Goal: Check status: Check status

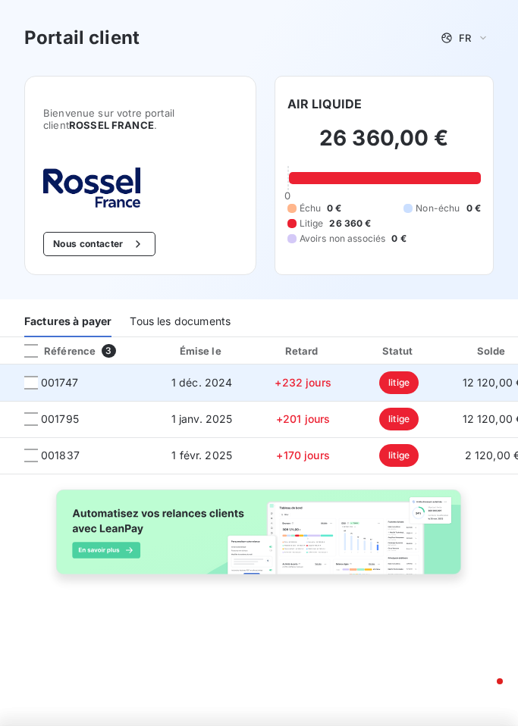
click at [149, 389] on td "1 déc. 2024" at bounding box center [201, 383] width 105 height 36
click at [33, 381] on div at bounding box center [31, 383] width 14 height 14
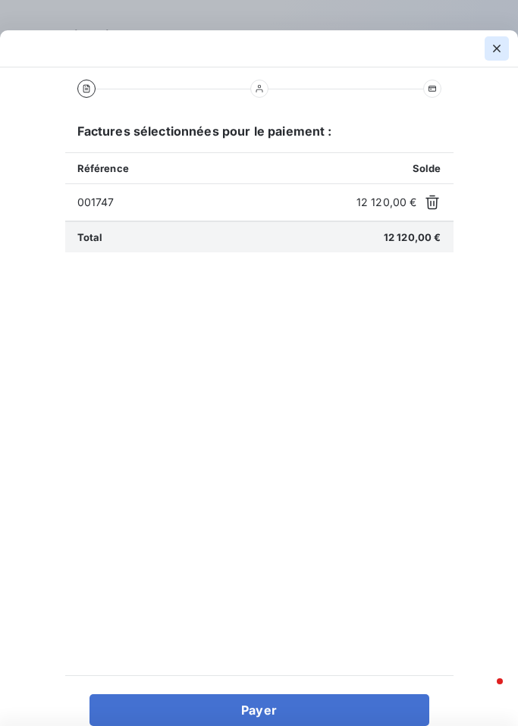
click at [499, 47] on icon "button" at bounding box center [496, 48] width 15 height 15
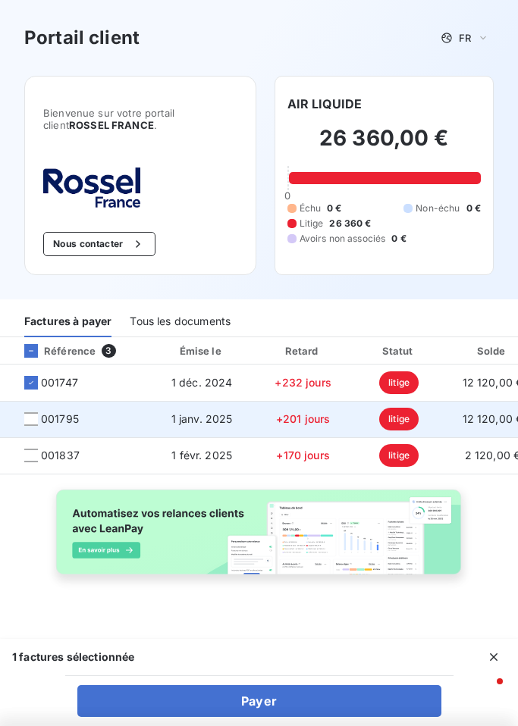
click at [26, 426] on div at bounding box center [31, 419] width 14 height 14
click at [32, 417] on div at bounding box center [31, 419] width 14 height 14
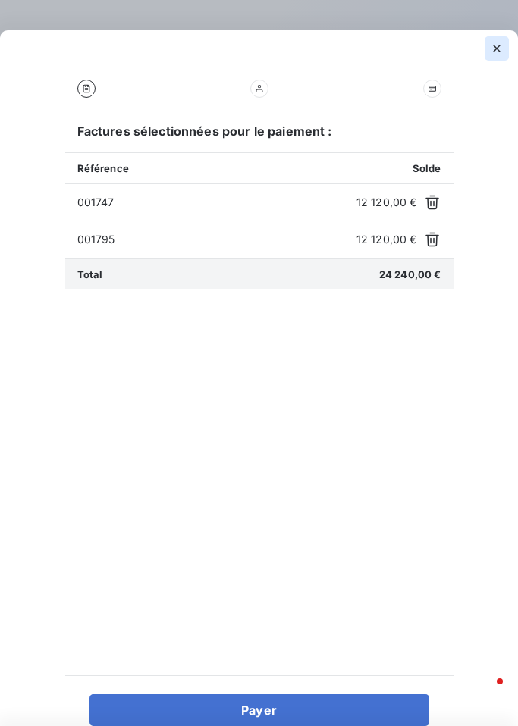
click at [500, 49] on icon "button" at bounding box center [496, 48] width 15 height 15
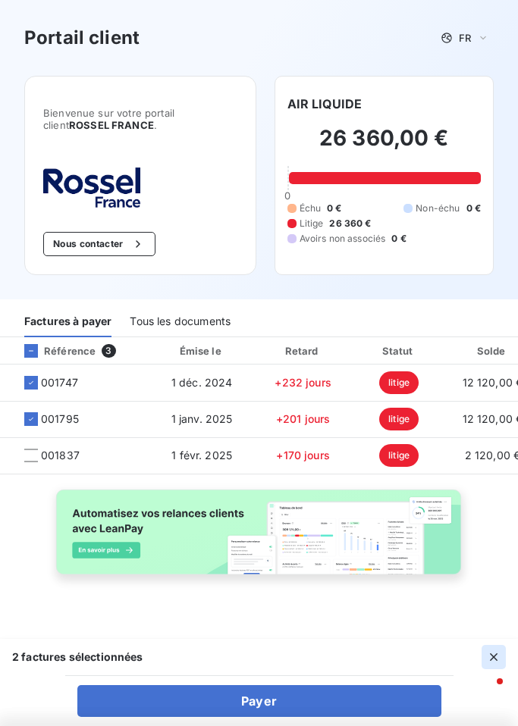
click at [498, 656] on icon "button" at bounding box center [493, 657] width 15 height 15
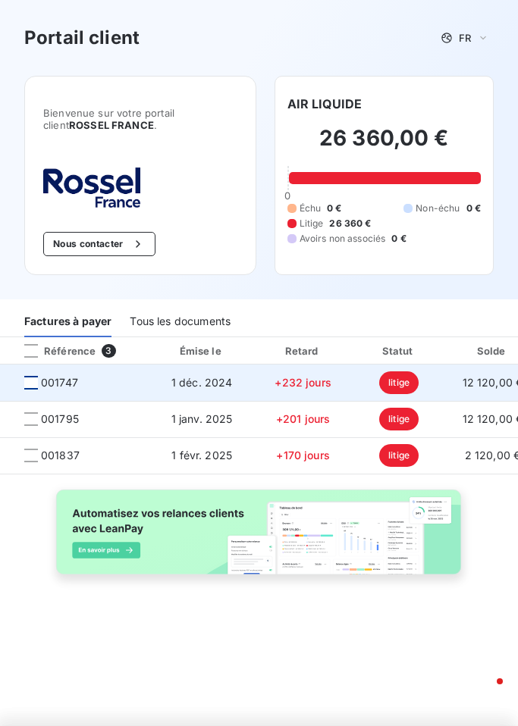
click at [36, 381] on div at bounding box center [31, 383] width 14 height 14
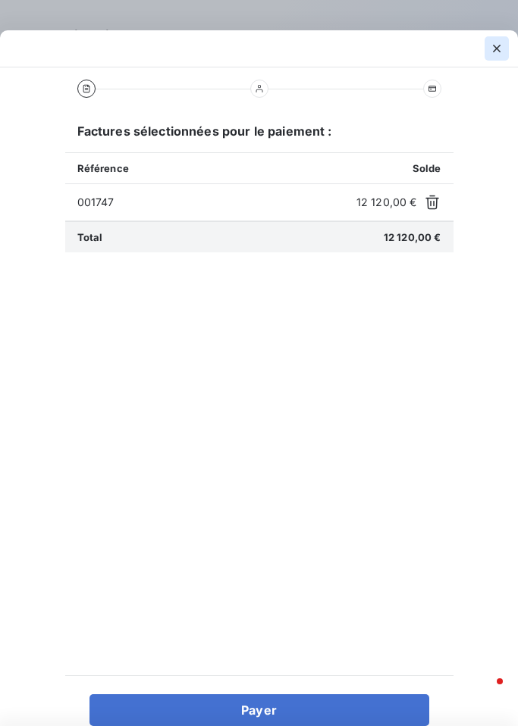
click at [493, 48] on icon "button" at bounding box center [496, 48] width 15 height 15
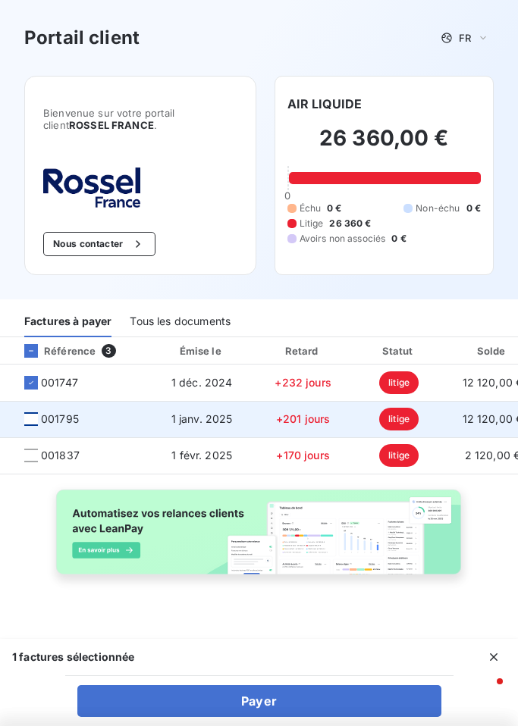
click at [34, 418] on div at bounding box center [31, 419] width 14 height 14
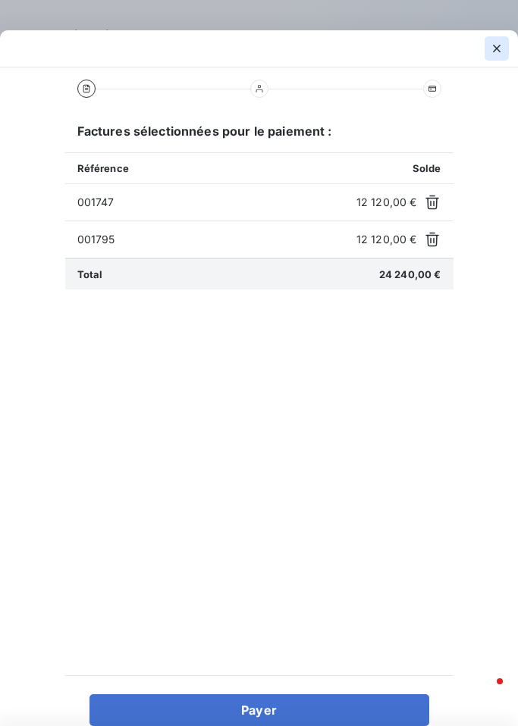
click at [490, 49] on icon "button" at bounding box center [496, 48] width 15 height 15
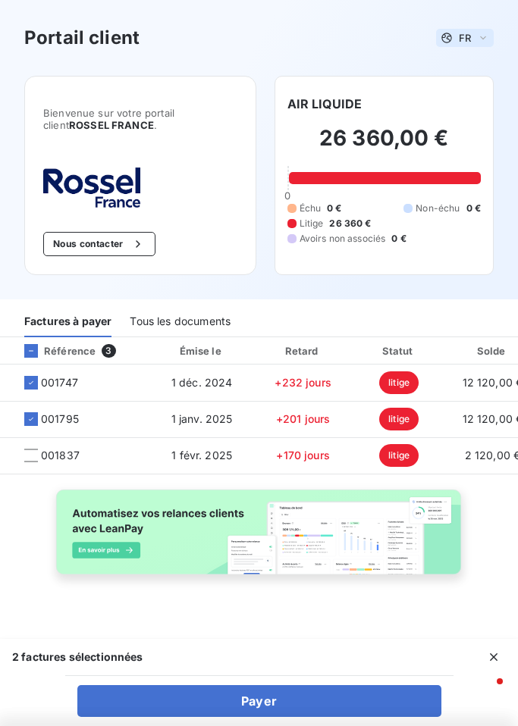
click at [475, 40] on div "FR" at bounding box center [465, 38] width 58 height 18
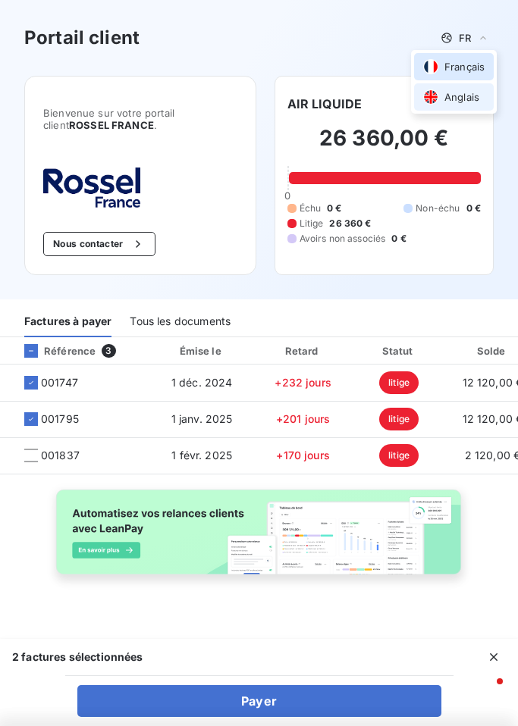
click at [466, 90] on span "Anglais" at bounding box center [461, 97] width 35 height 14
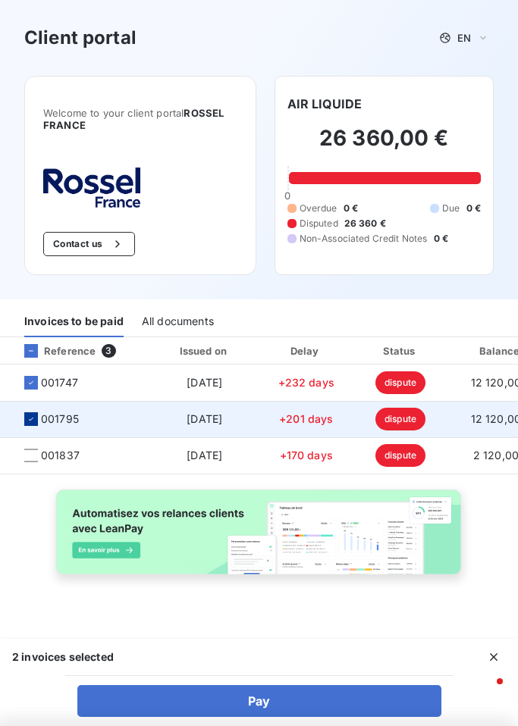
click at [30, 423] on icon at bounding box center [31, 419] width 9 height 9
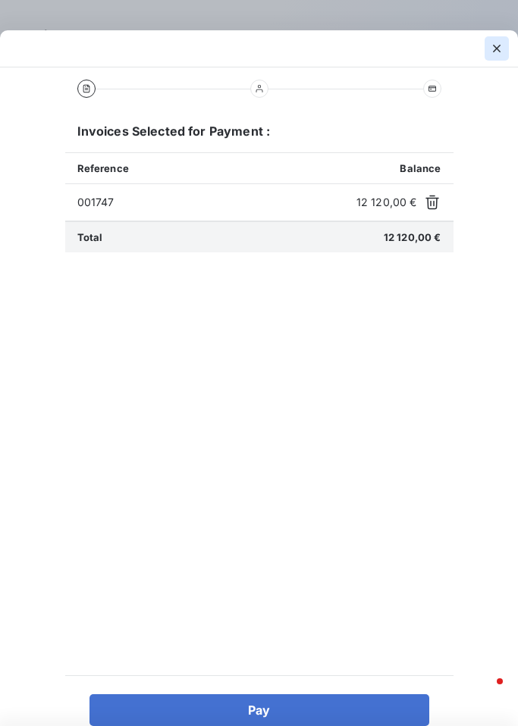
click at [502, 44] on icon "button" at bounding box center [496, 48] width 15 height 15
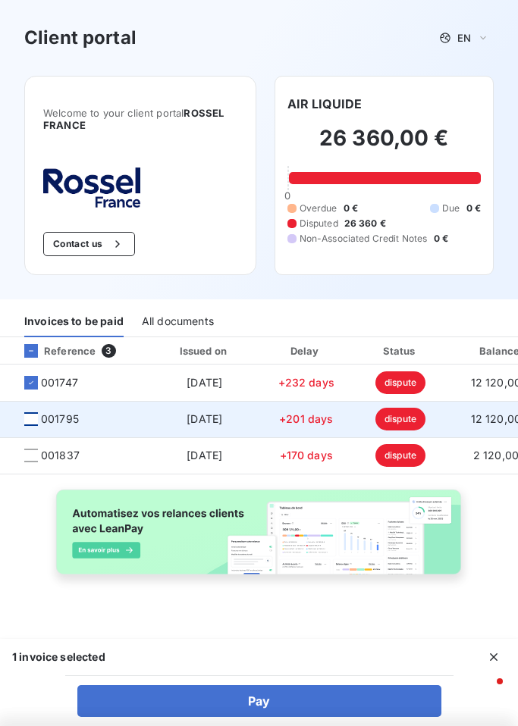
click at [33, 424] on div at bounding box center [31, 419] width 14 height 14
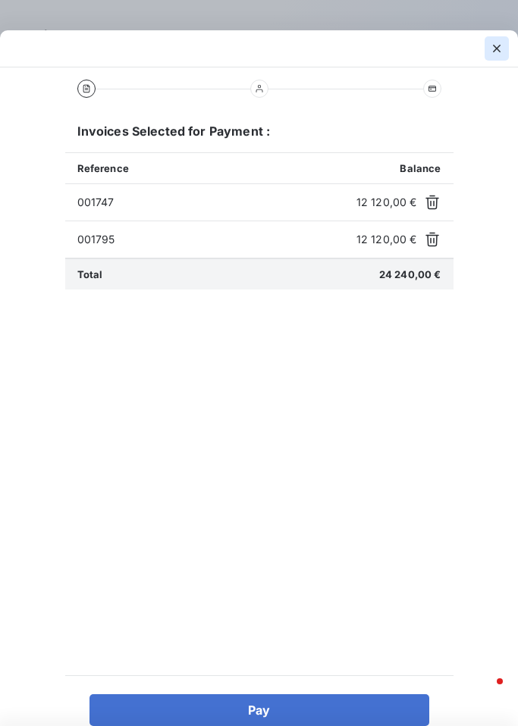
click at [496, 49] on icon "button" at bounding box center [497, 49] width 8 height 8
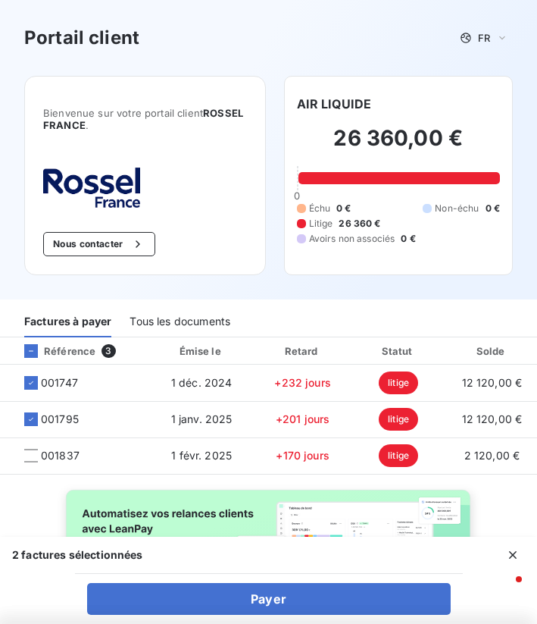
click at [287, 563] on div "2 factures sélectionnées" at bounding box center [268, 555] width 537 height 36
click at [511, 552] on icon "button" at bounding box center [513, 554] width 15 height 15
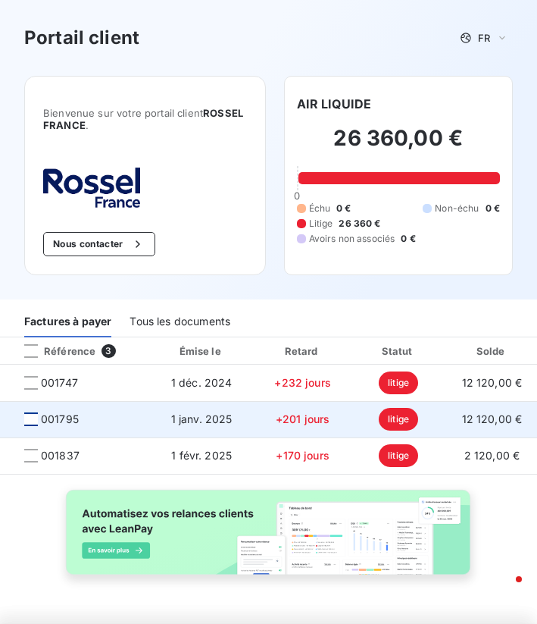
click at [33, 420] on div at bounding box center [31, 419] width 14 height 14
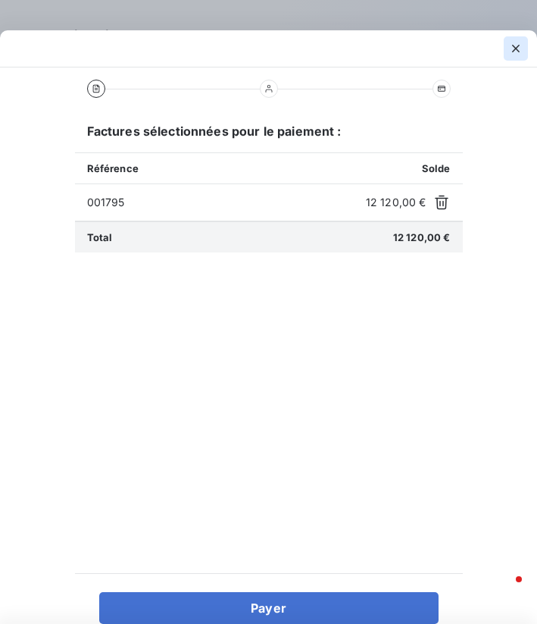
click at [515, 49] on icon "button" at bounding box center [516, 49] width 8 height 8
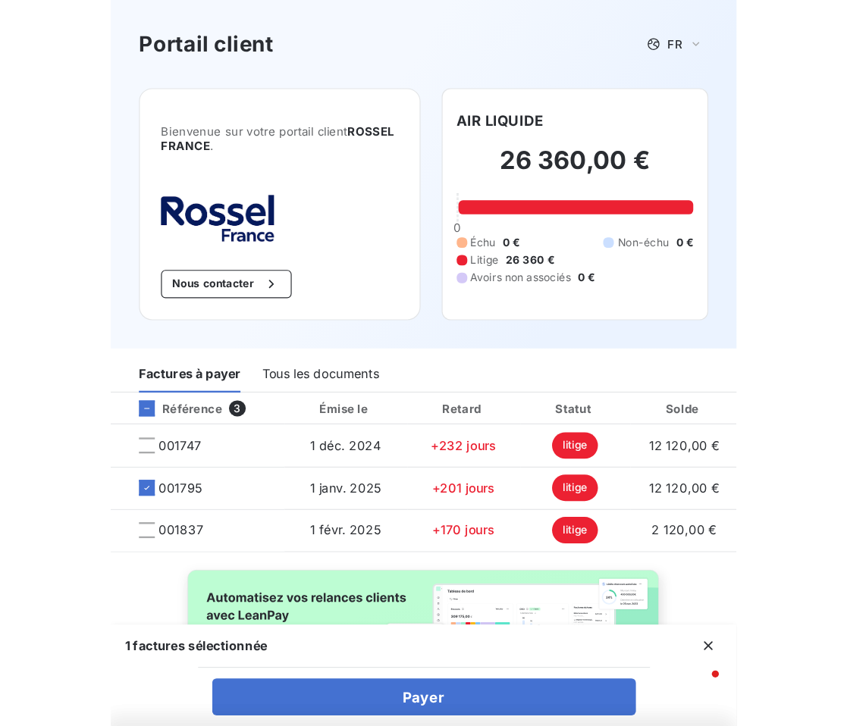
scroll to position [32, 0]
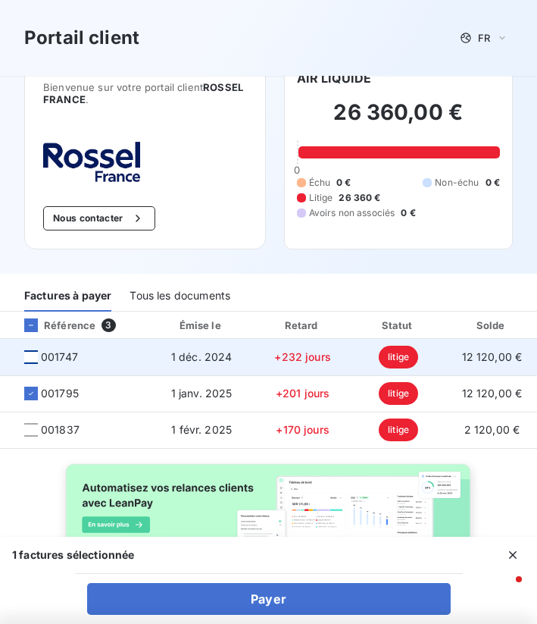
click at [30, 354] on div at bounding box center [31, 357] width 14 height 14
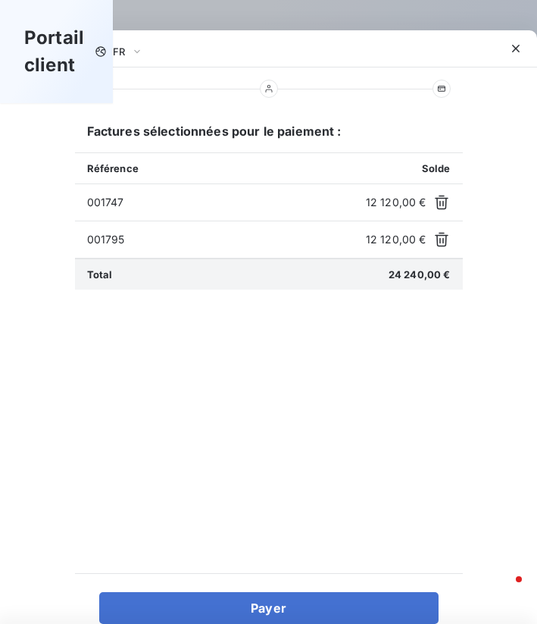
click at [280, 11] on div at bounding box center [268, 312] width 537 height 624
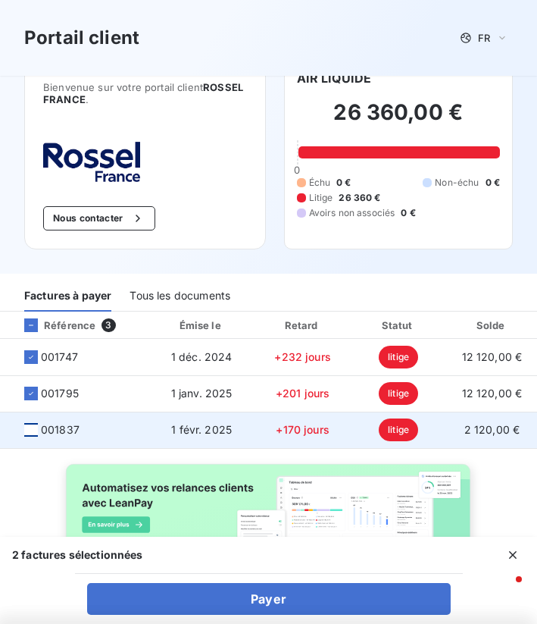
click at [30, 425] on div at bounding box center [31, 430] width 14 height 14
